Goal: Information Seeking & Learning: Find specific fact

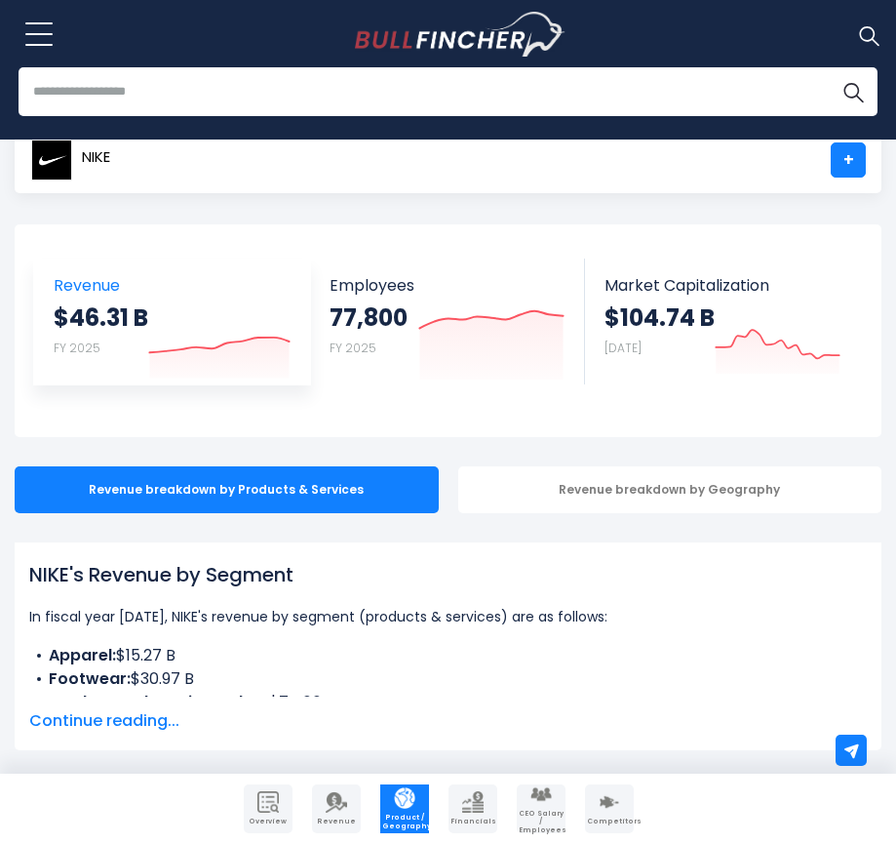
click at [44, 360] on link "Revenue $46.31 B FY 2025 Created with Highcharts 12.1.2" at bounding box center [172, 321] width 276 height 126
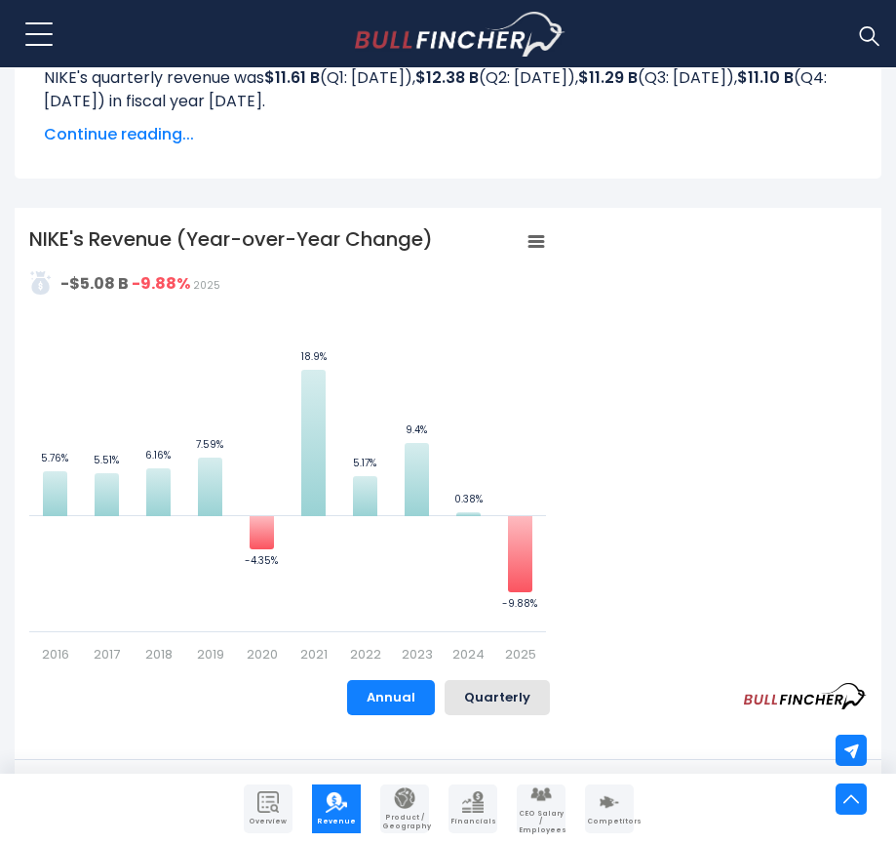
scroll to position [1268, 0]
click at [474, 688] on button "Quarterly" at bounding box center [497, 698] width 105 height 35
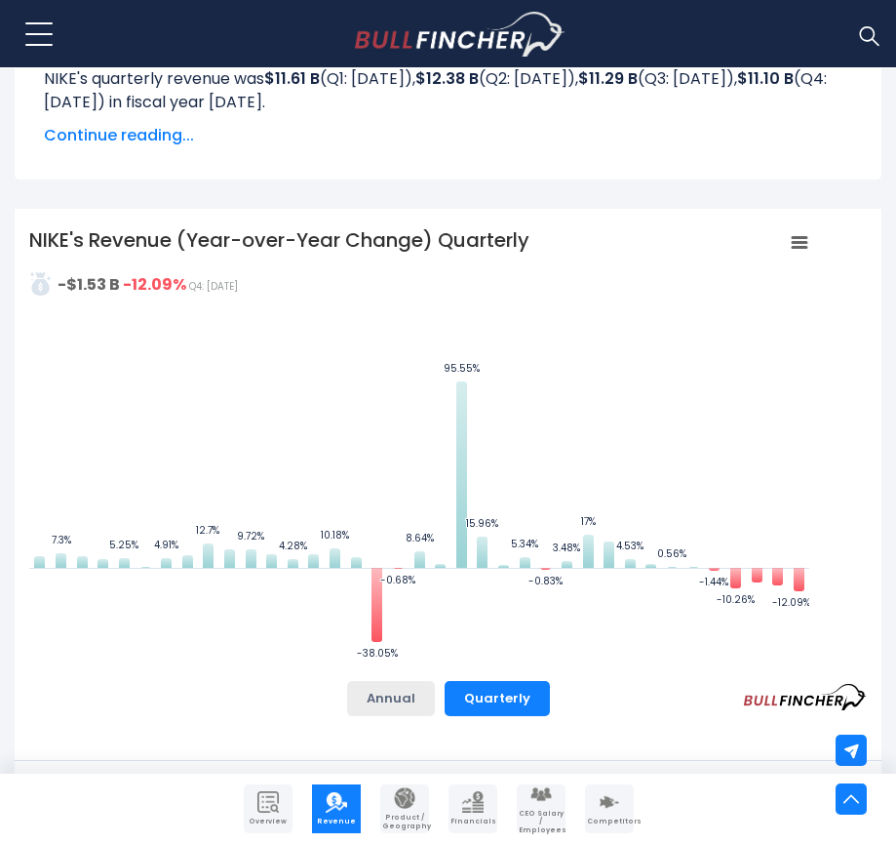
click at [420, 698] on button "Annual" at bounding box center [391, 698] width 88 height 35
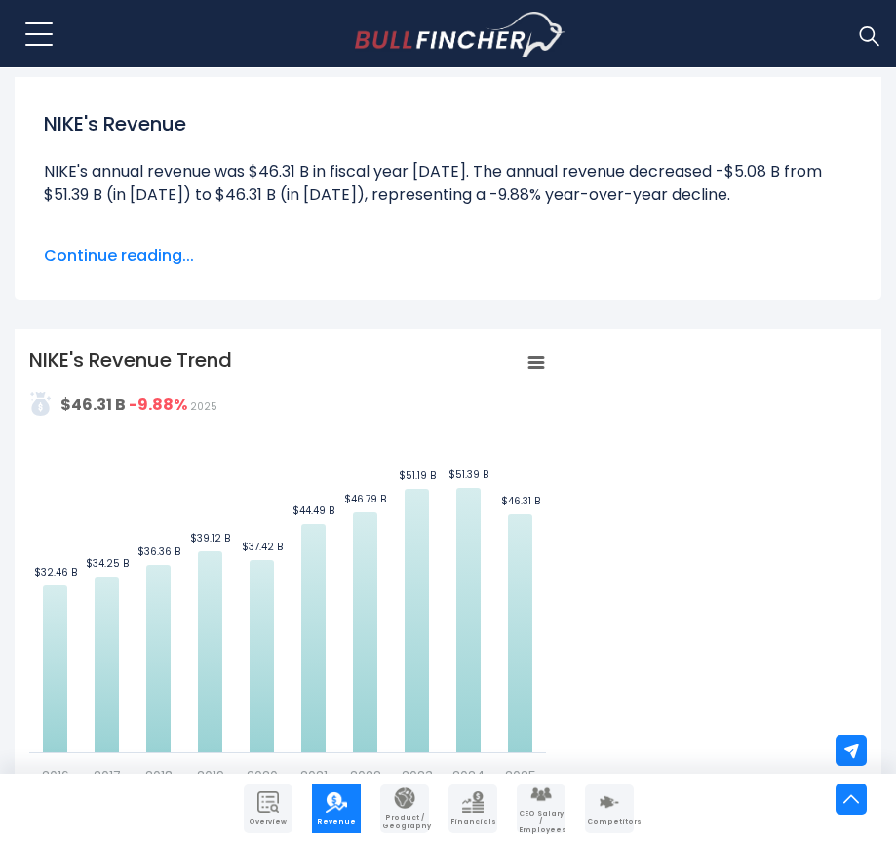
scroll to position [0, 0]
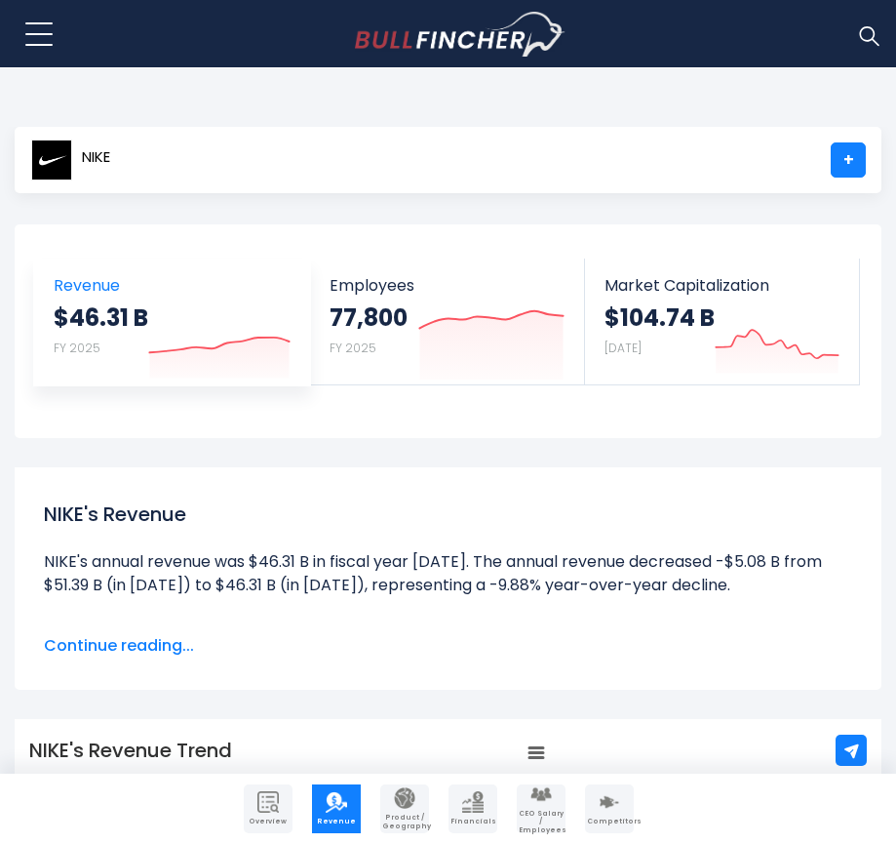
click at [128, 331] on strong "$46.31 B" at bounding box center [101, 317] width 95 height 30
click at [175, 349] on icon at bounding box center [218, 344] width 139 height 15
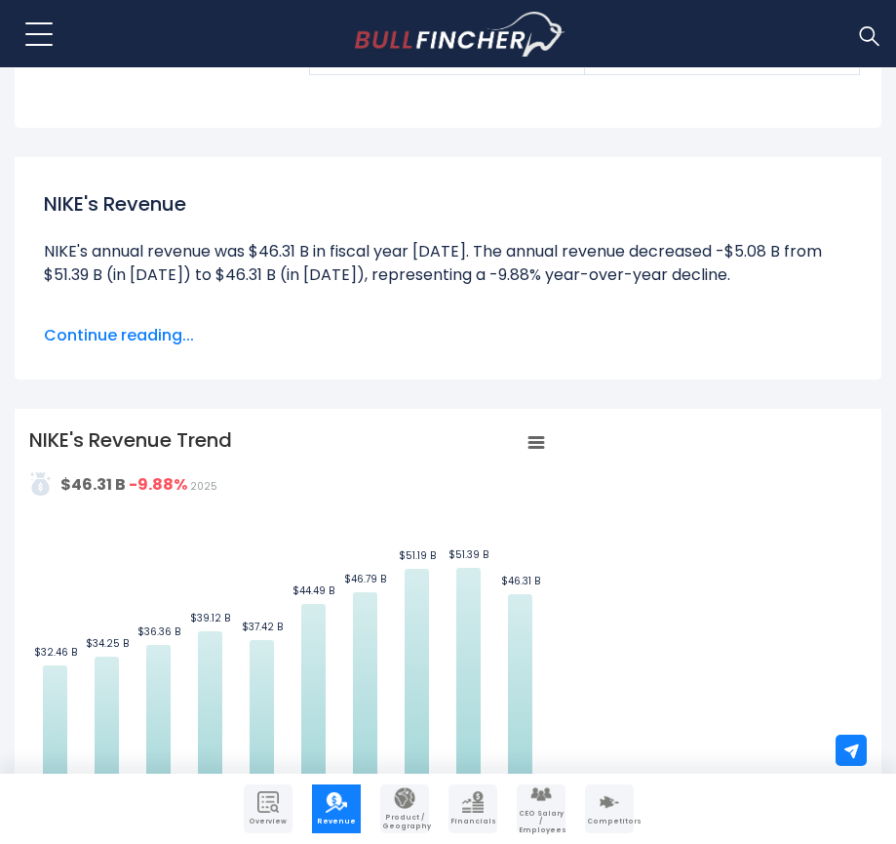
scroll to position [390, 0]
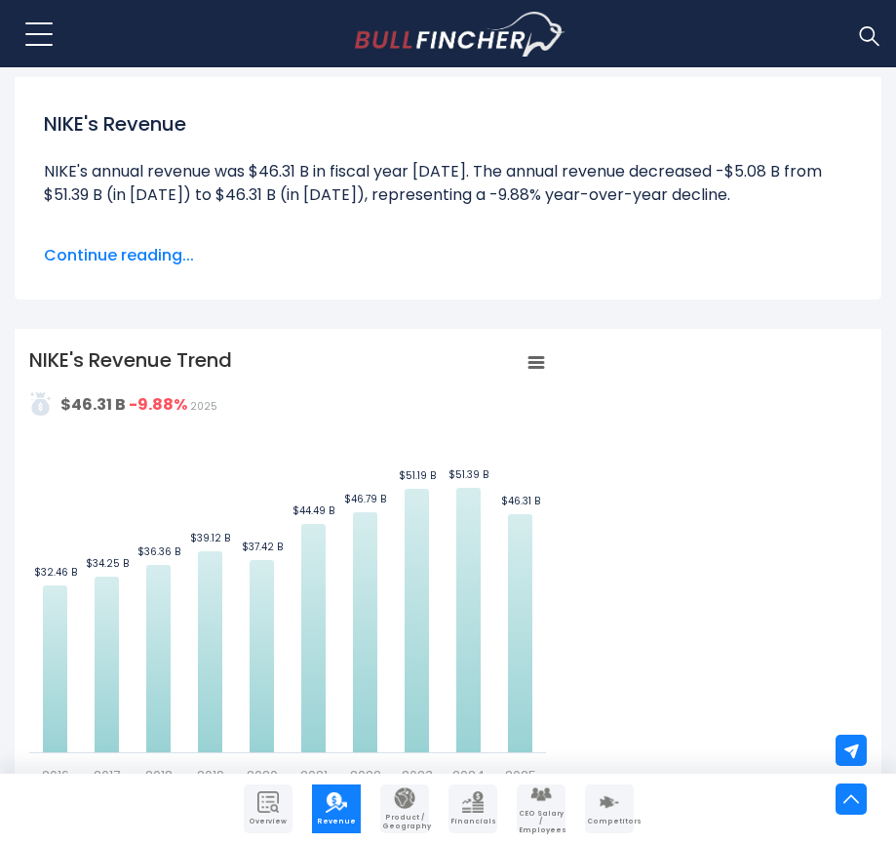
drag, startPoint x: 548, startPoint y: 372, endPoint x: 543, endPoint y: 363, distance: 10.0
click at [547, 368] on div "Created with Highcharts 12.1.2 Values Chart context menu NIKE's Revenue Trend $…" at bounding box center [448, 565] width 838 height 439
click at [543, 363] on icon "NIKE's Revenue Trend" at bounding box center [537, 363] width 14 height 10
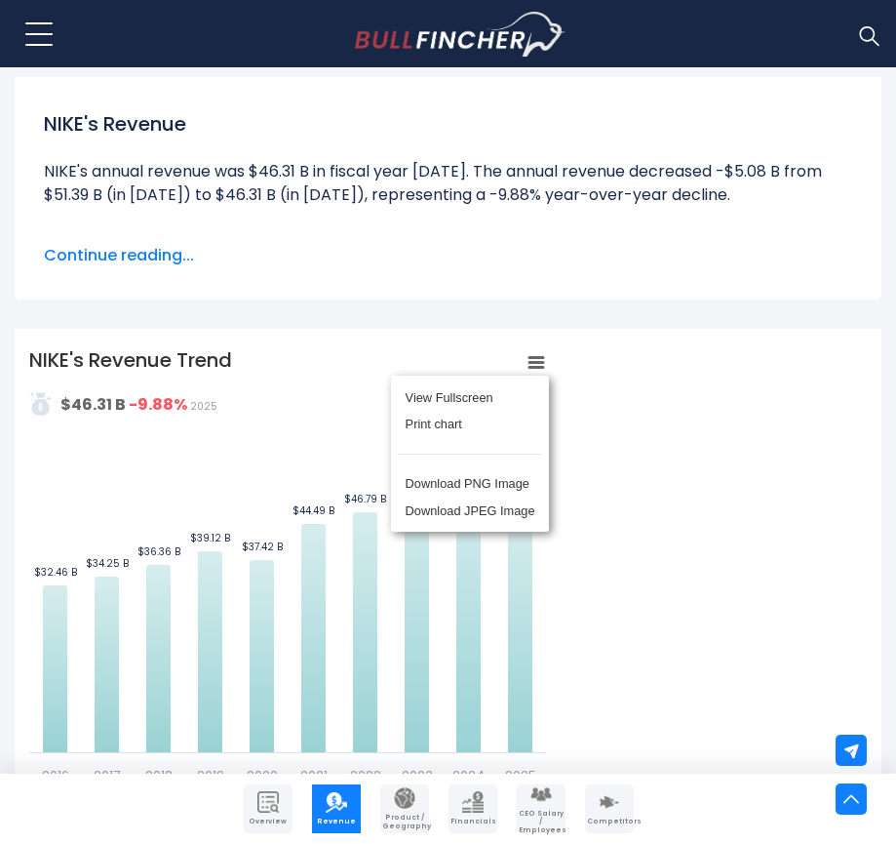
click at [543, 363] on div "View Fullscreen Print chart Download PNG Image Download JPEG Image" at bounding box center [470, 453] width 213 height 211
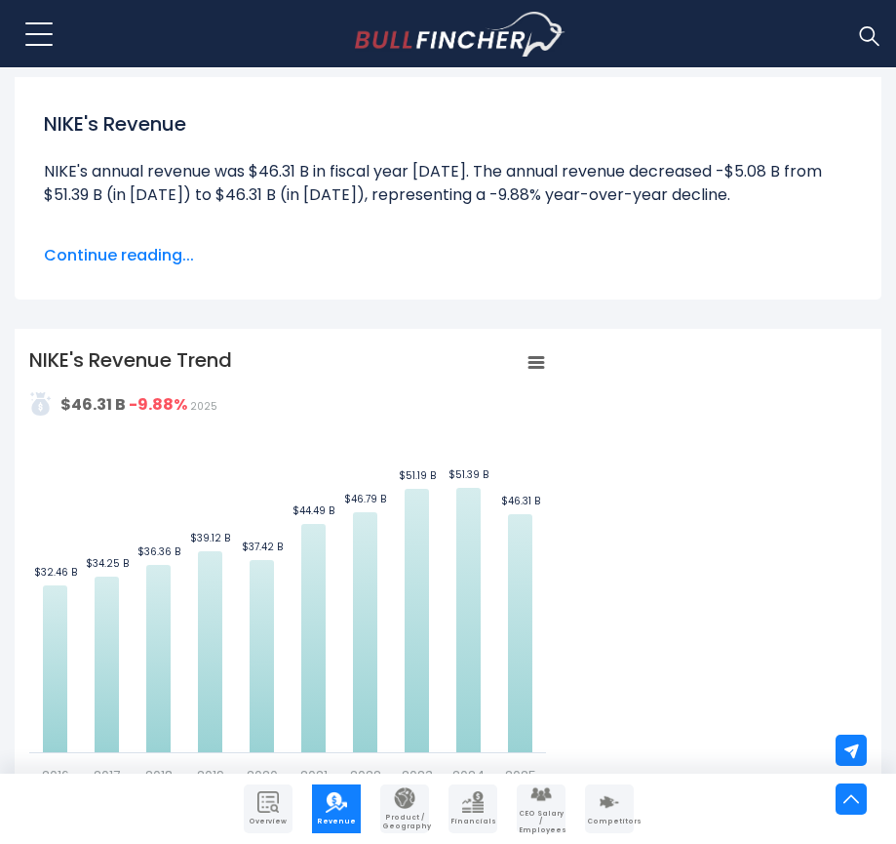
click at [538, 366] on rect "NIKE's Revenue Trend" at bounding box center [536, 362] width 27 height 27
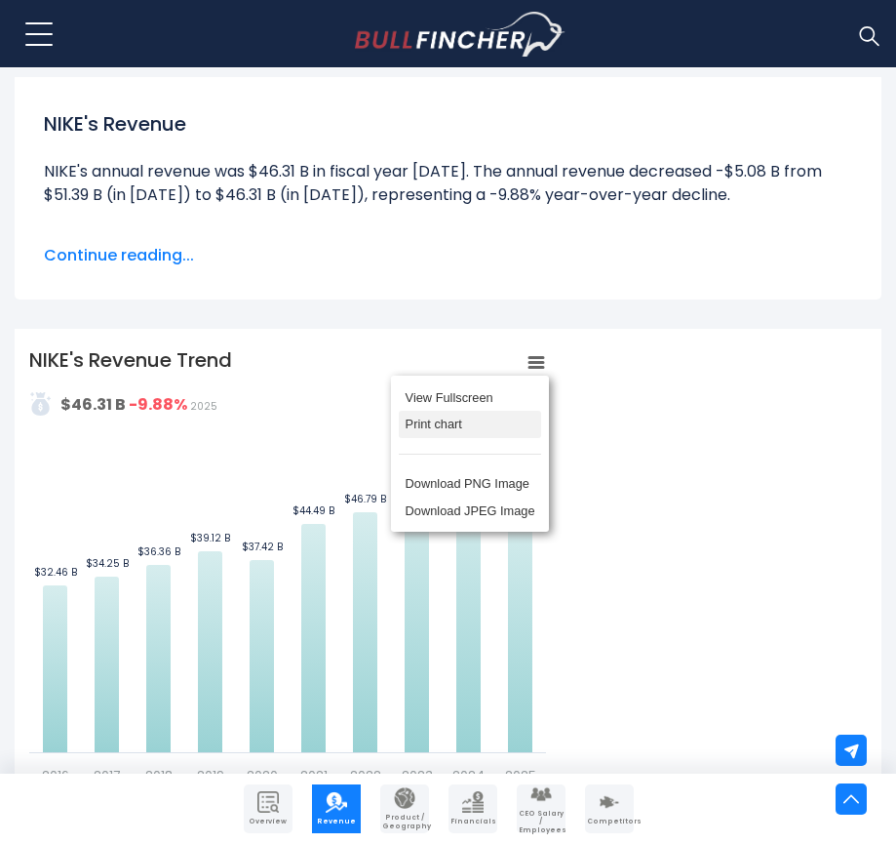
click at [422, 416] on li "Print chart" at bounding box center [470, 424] width 142 height 27
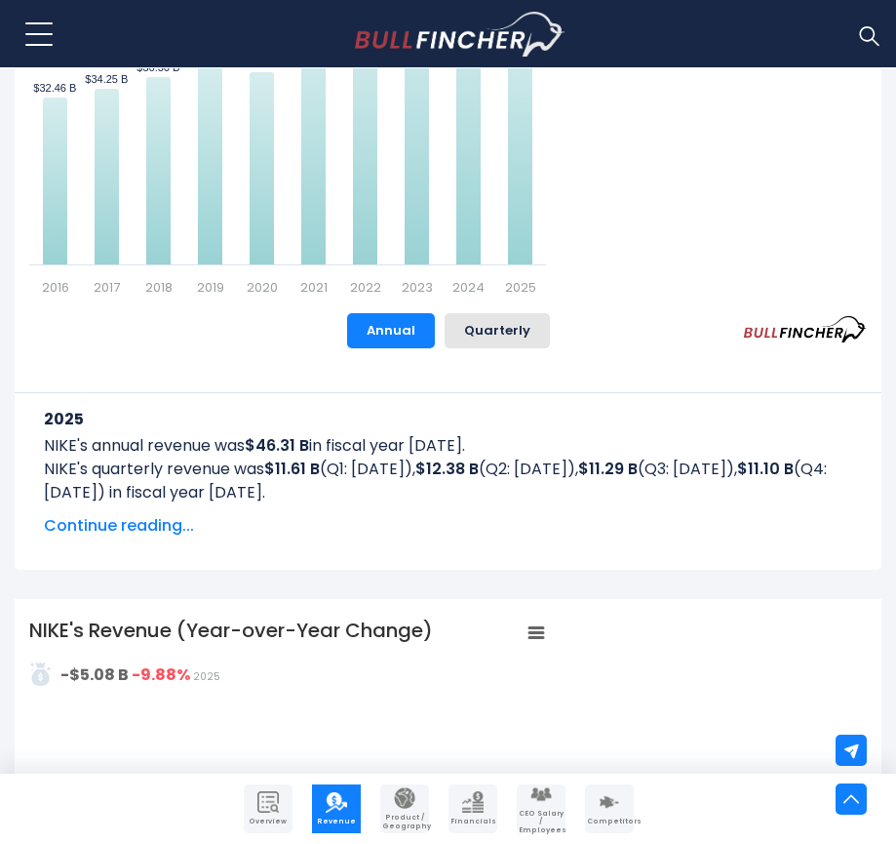
scroll to position [1463, 0]
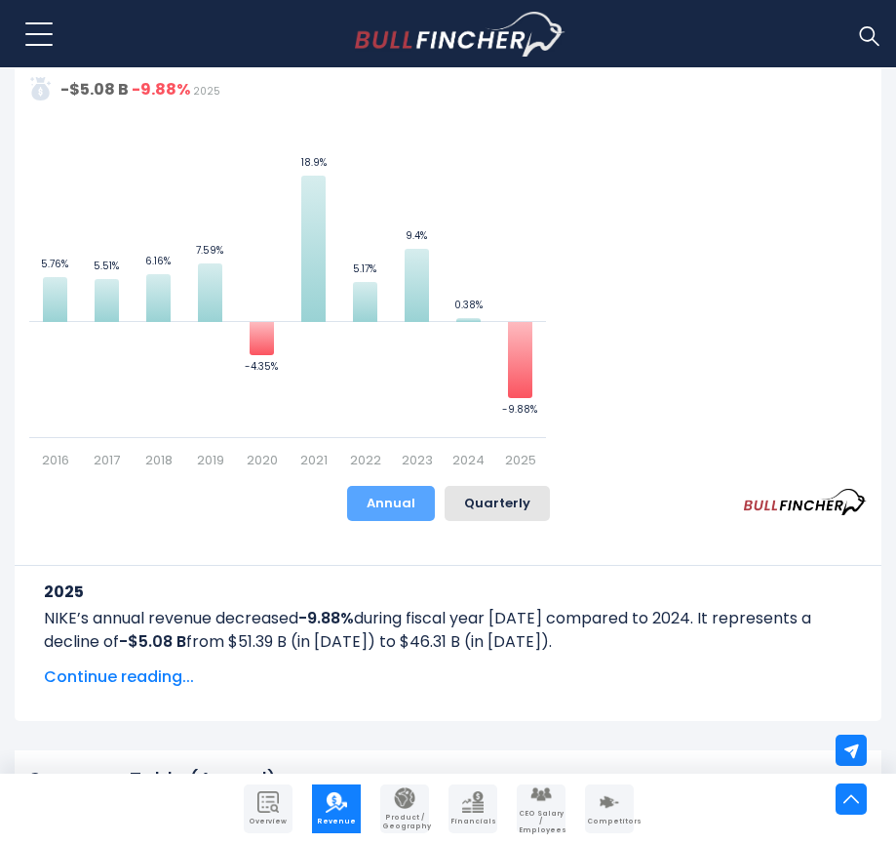
click at [414, 497] on button "Annual" at bounding box center [391, 503] width 88 height 35
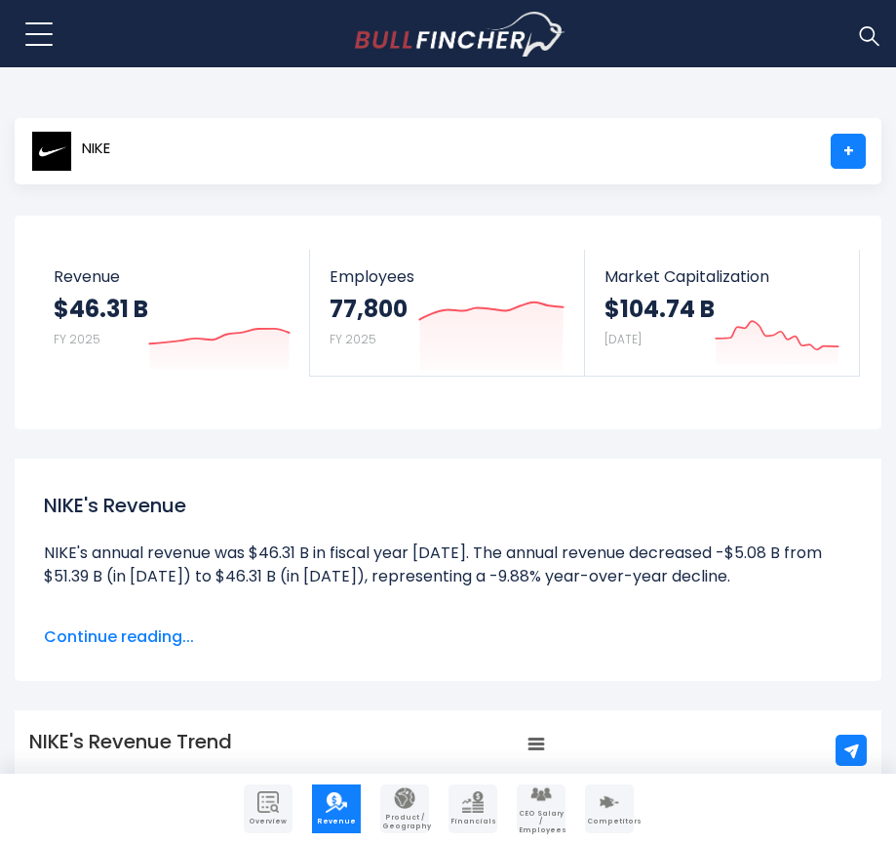
scroll to position [0, 0]
